Goal: Check status: Check status

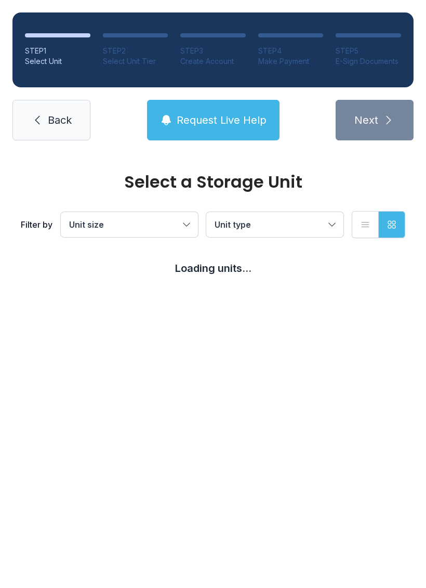
click at [60, 122] on span "Back" at bounding box center [60, 120] width 24 height 15
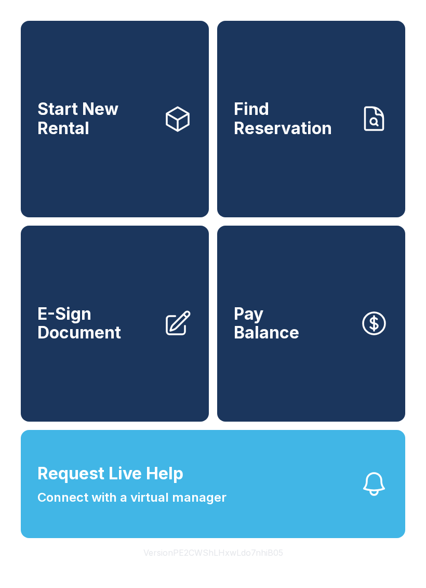
click at [321, 147] on link "Find Reservation" at bounding box center [311, 119] width 188 height 196
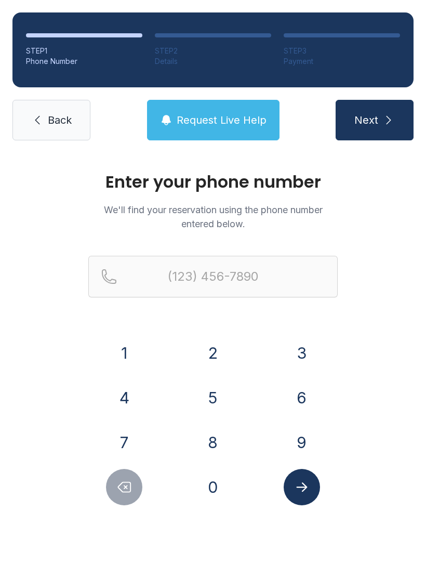
click at [59, 121] on span "Back" at bounding box center [60, 120] width 24 height 15
